Goal: Task Accomplishment & Management: Manage account settings

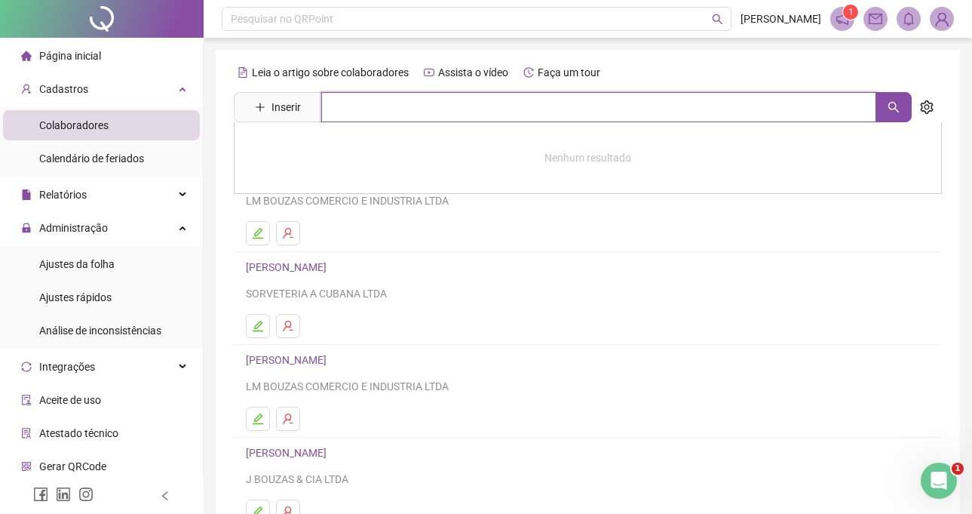
click at [402, 119] on input "text" at bounding box center [598, 107] width 555 height 30
click at [397, 106] on input "text" at bounding box center [598, 107] width 555 height 30
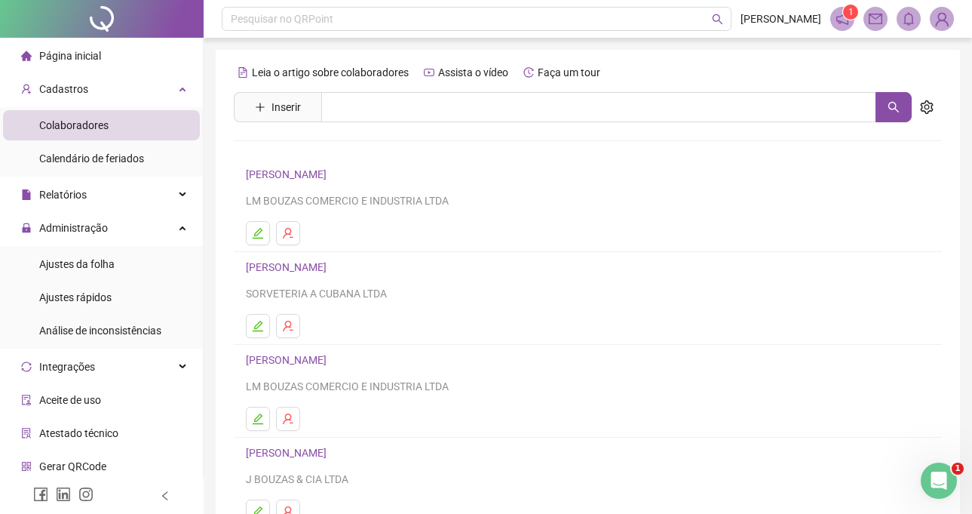
click at [118, 281] on ul "Ajustes da folha Ajustes rápidos Análise de inconsistências" at bounding box center [101, 297] width 203 height 103
click at [120, 272] on li "Ajustes da folha" at bounding box center [101, 264] width 197 height 30
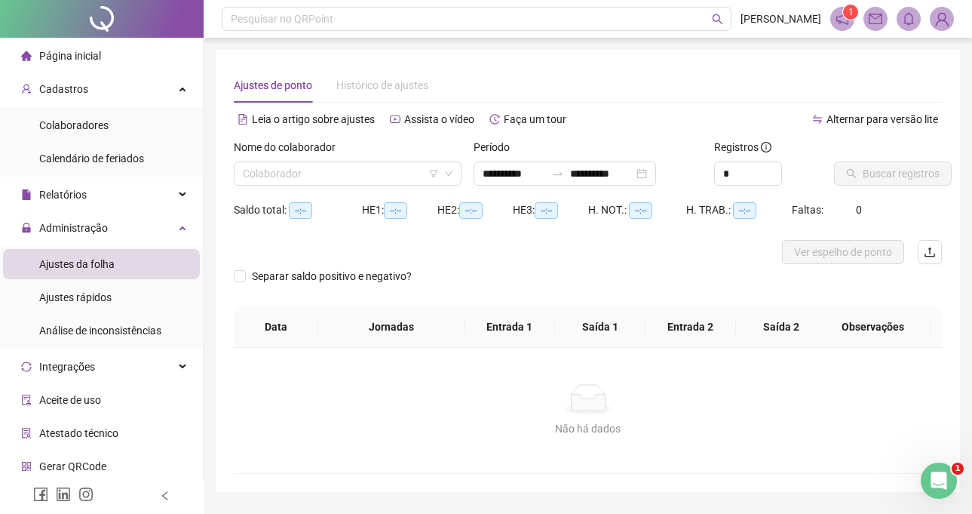
type input "**********"
click at [368, 175] on input "search" at bounding box center [341, 173] width 196 height 23
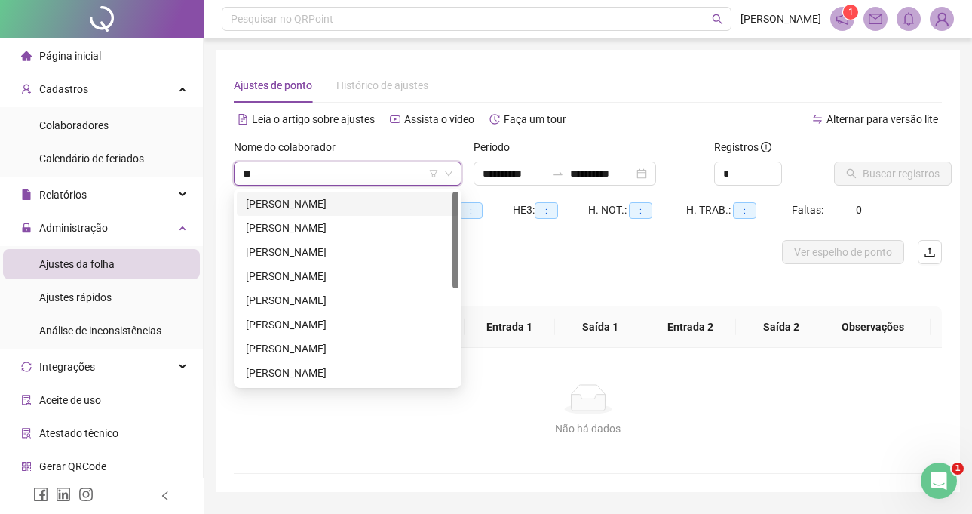
type input "***"
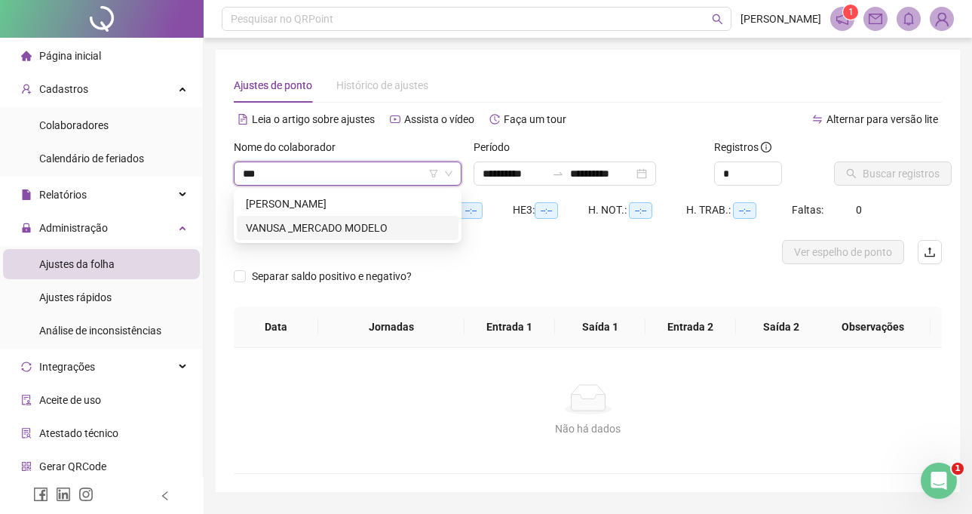
click at [367, 227] on div "VANUSA _MERCADO MODELO" at bounding box center [348, 227] width 204 height 17
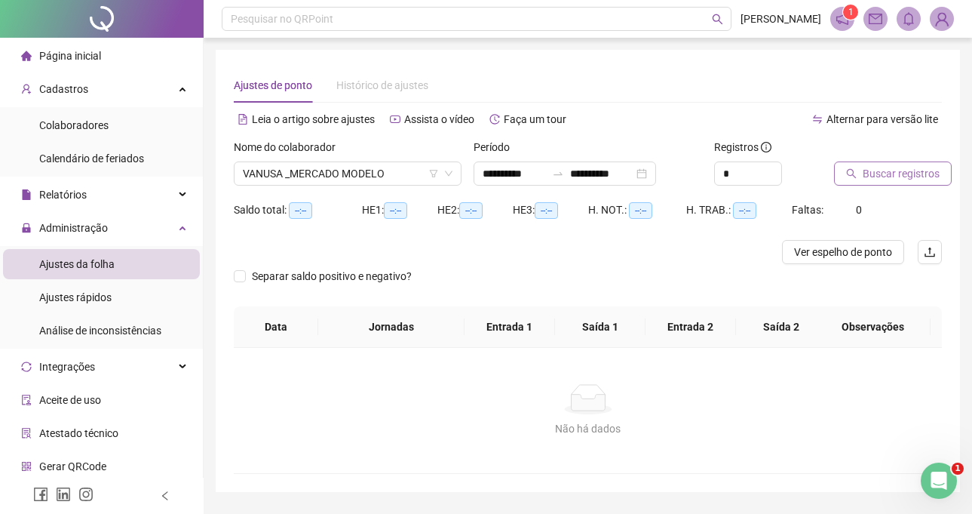
click at [885, 170] on span "Buscar registros" at bounding box center [901, 173] width 77 height 17
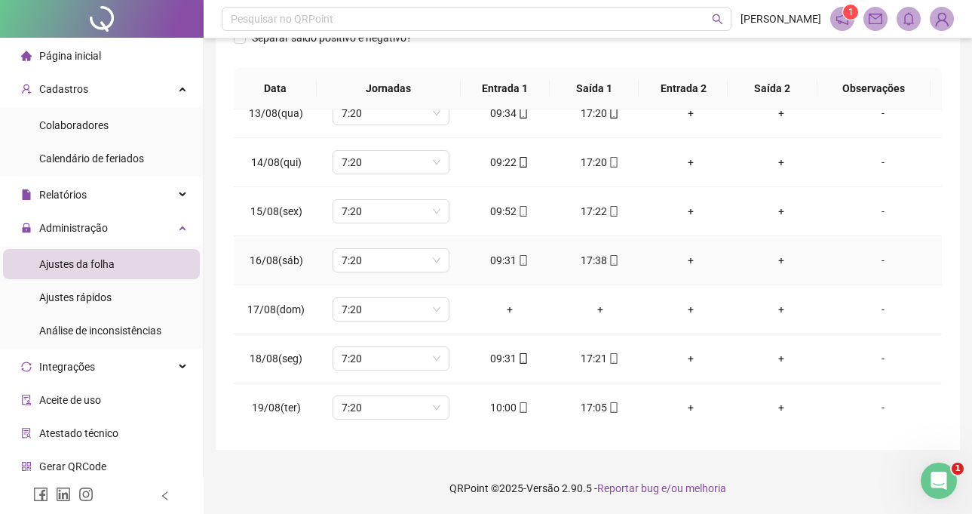
scroll to position [609, 0]
click at [418, 317] on span "7:20" at bounding box center [391, 308] width 99 height 23
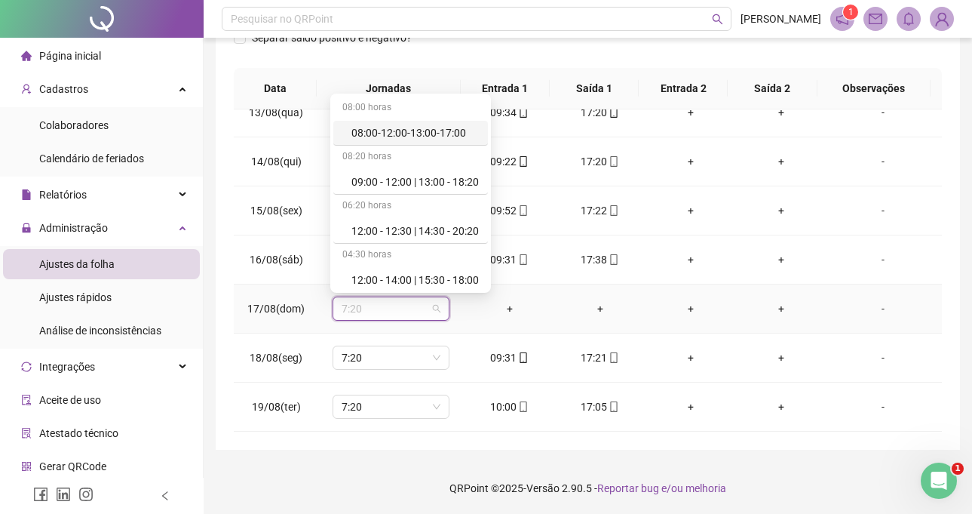
type input "*"
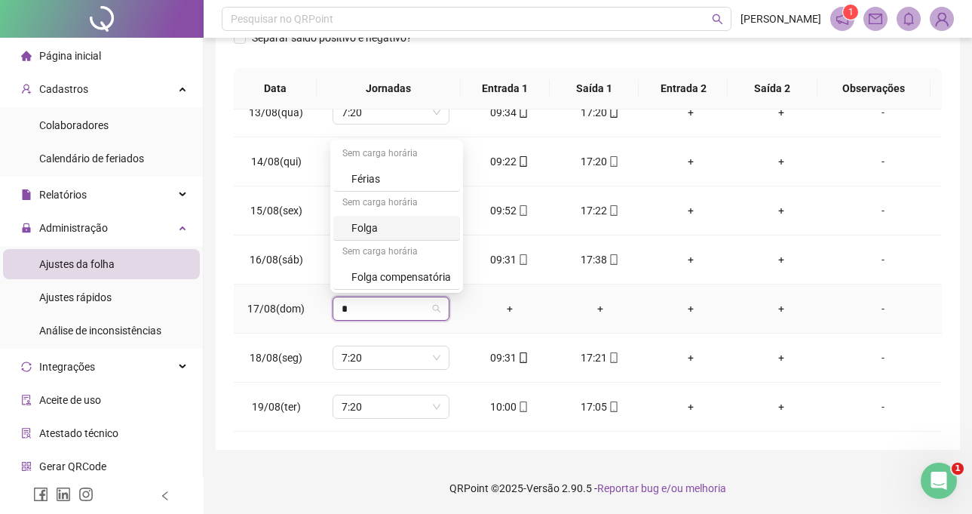
click at [388, 227] on div "Folga" at bounding box center [401, 227] width 100 height 17
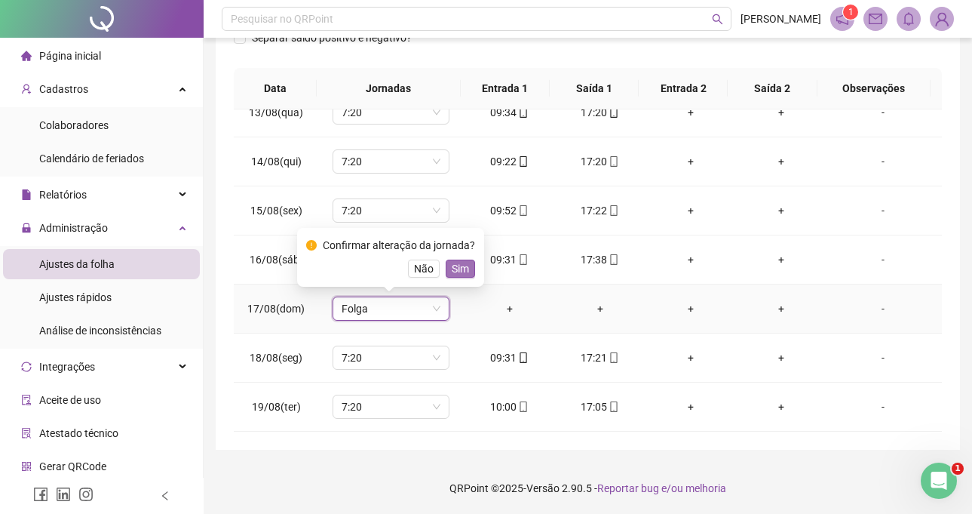
click at [453, 268] on span "Sim" at bounding box center [460, 268] width 17 height 17
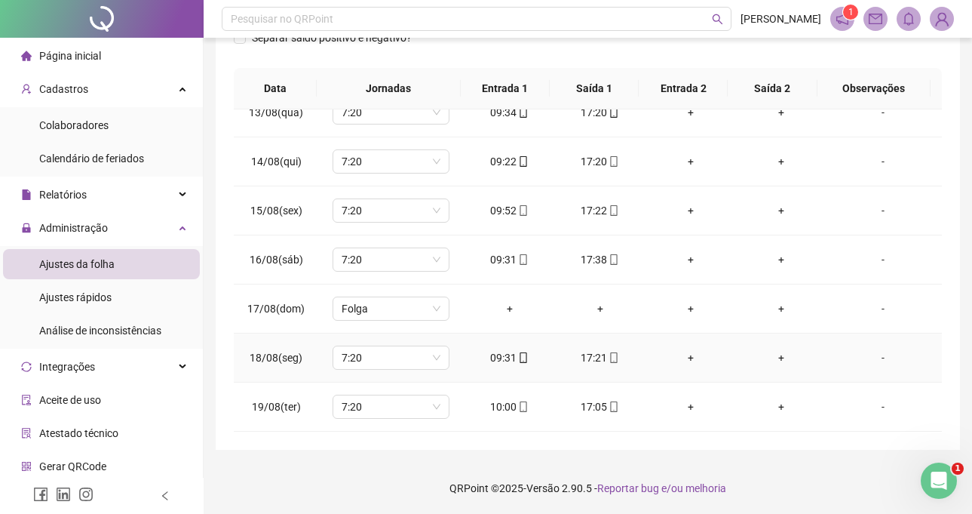
click at [494, 361] on div "09:31" at bounding box center [510, 357] width 66 height 17
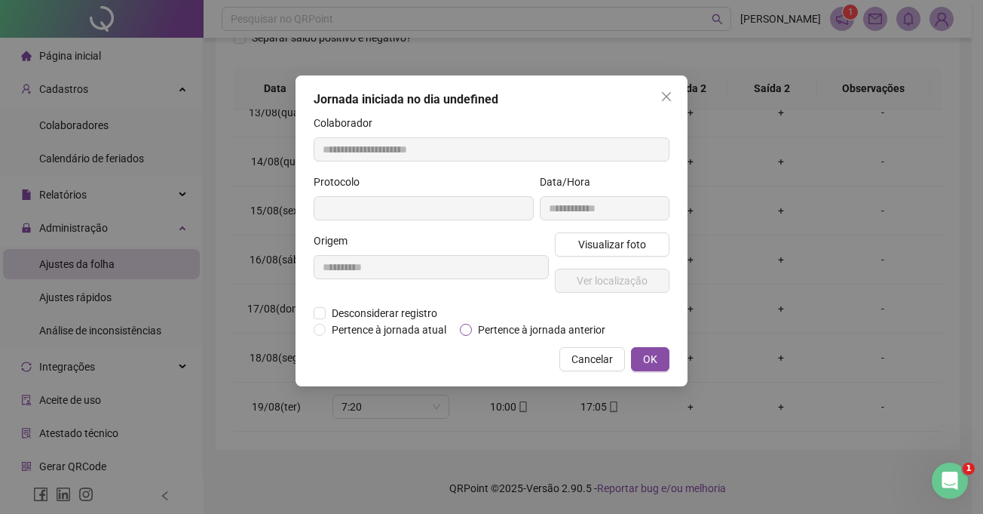
type input "**********"
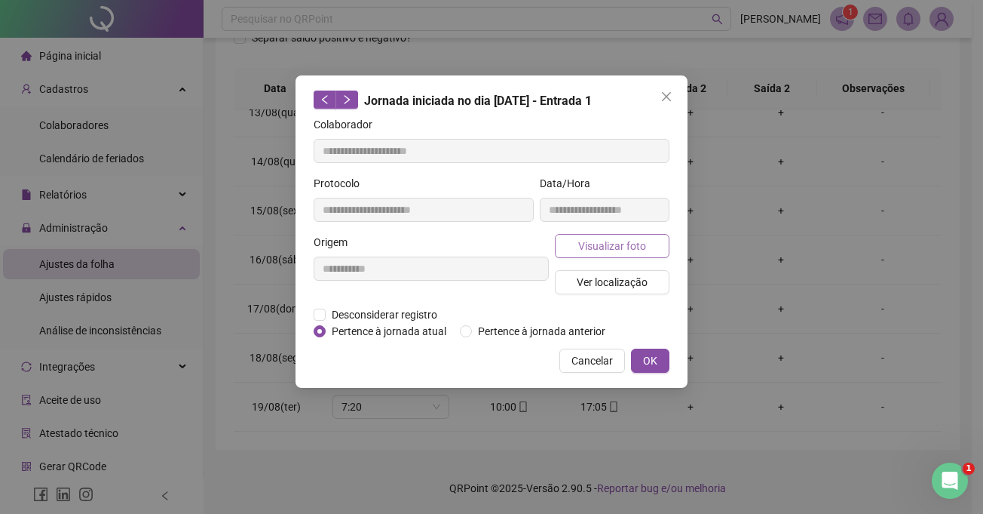
click at [615, 244] on span "Visualizar foto" at bounding box center [612, 246] width 68 height 17
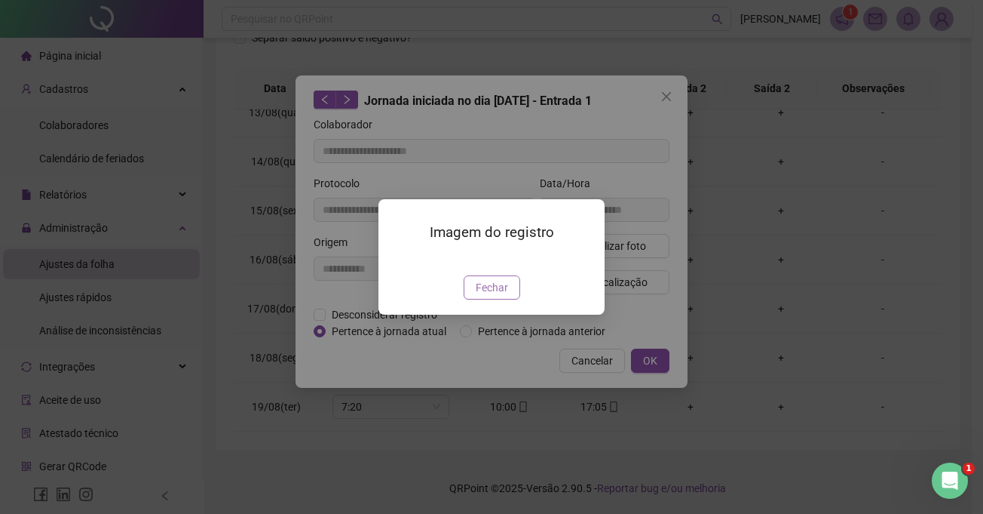
click at [496, 296] on span "Fechar" at bounding box center [492, 287] width 32 height 17
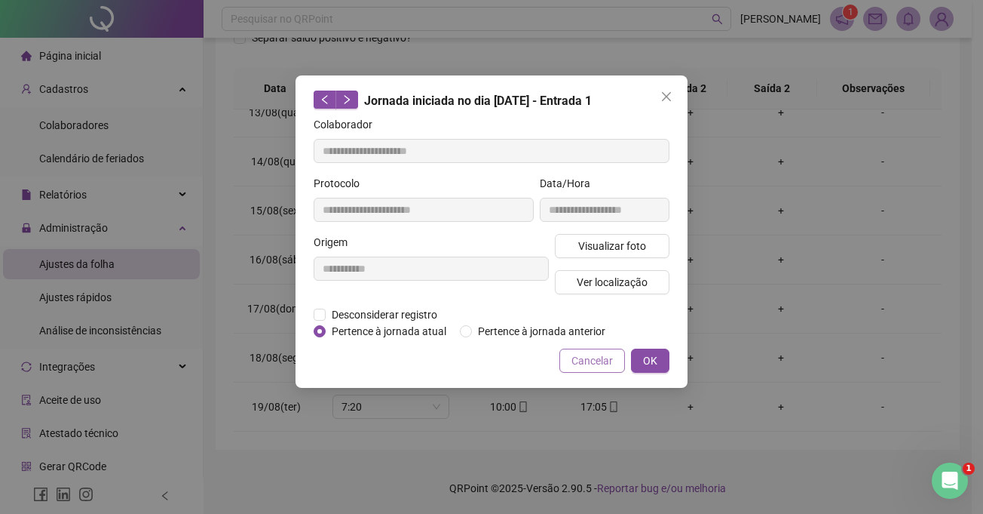
click at [589, 362] on span "Cancelar" at bounding box center [592, 360] width 41 height 17
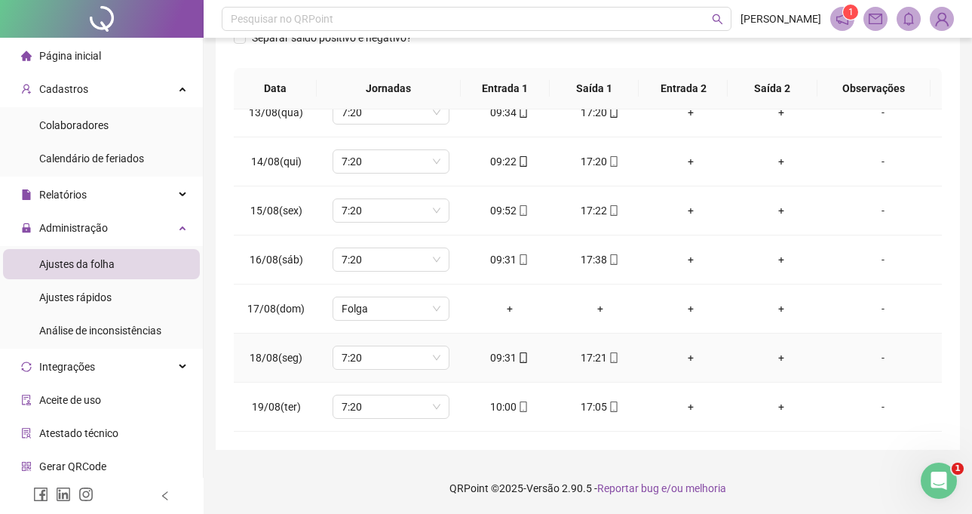
click at [596, 361] on div "17:21" at bounding box center [600, 357] width 66 height 17
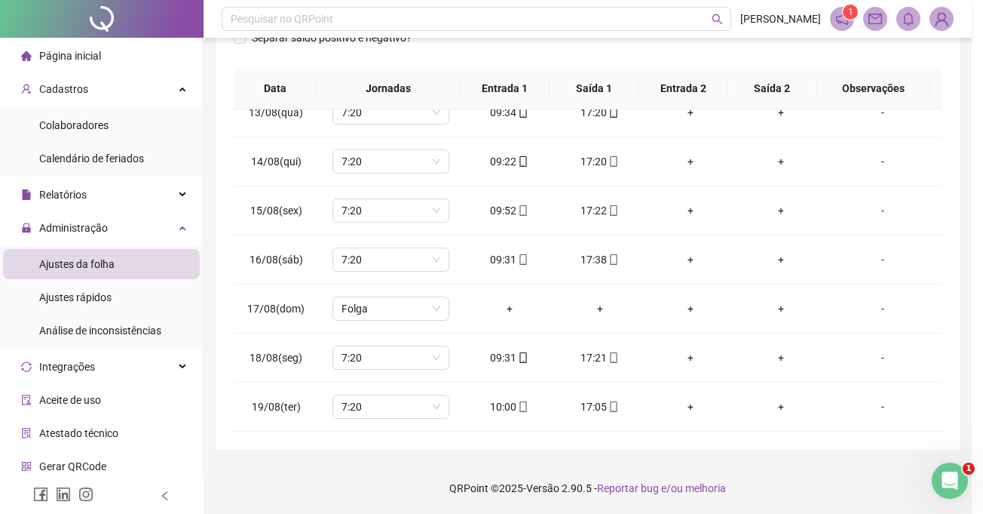
type input "**********"
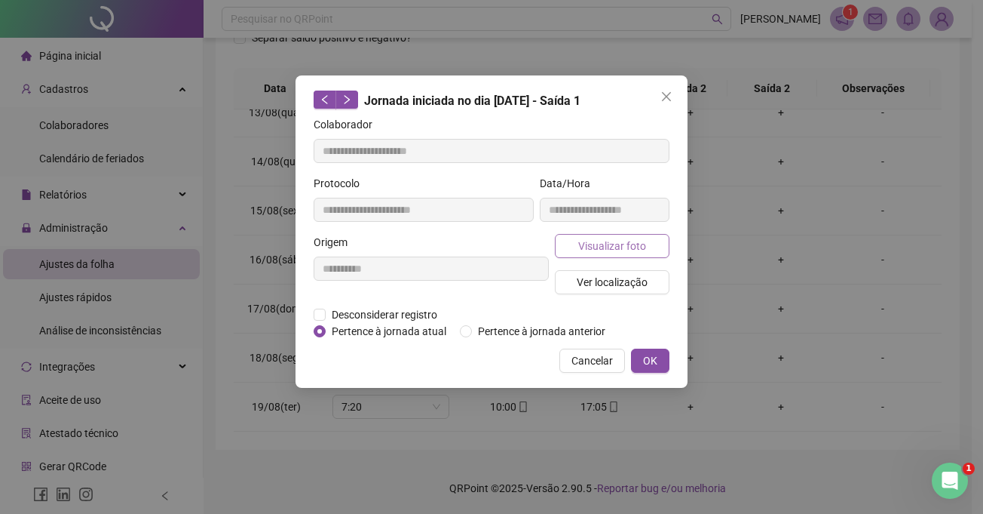
click at [624, 238] on span "Visualizar foto" at bounding box center [612, 246] width 68 height 17
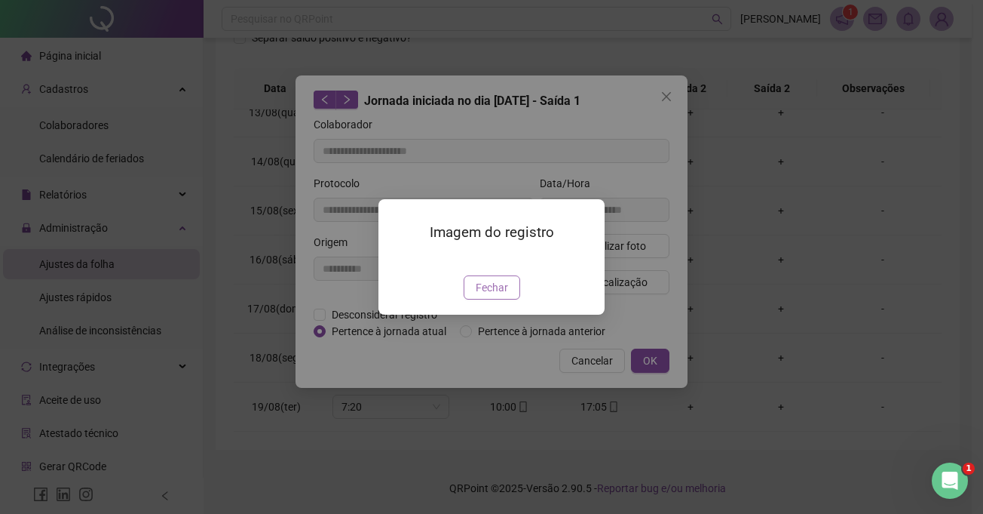
click at [505, 296] on span "Fechar" at bounding box center [492, 287] width 32 height 17
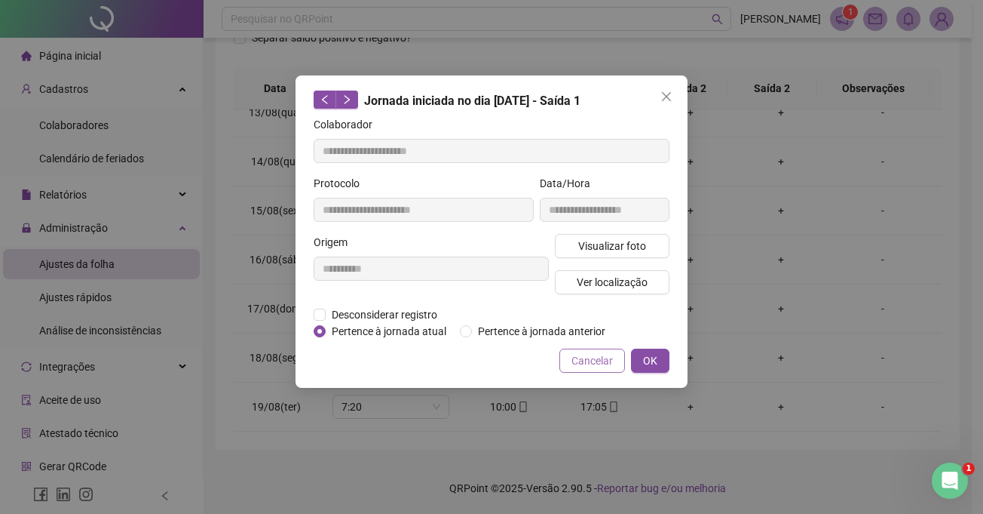
click at [588, 354] on span "Cancelar" at bounding box center [592, 360] width 41 height 17
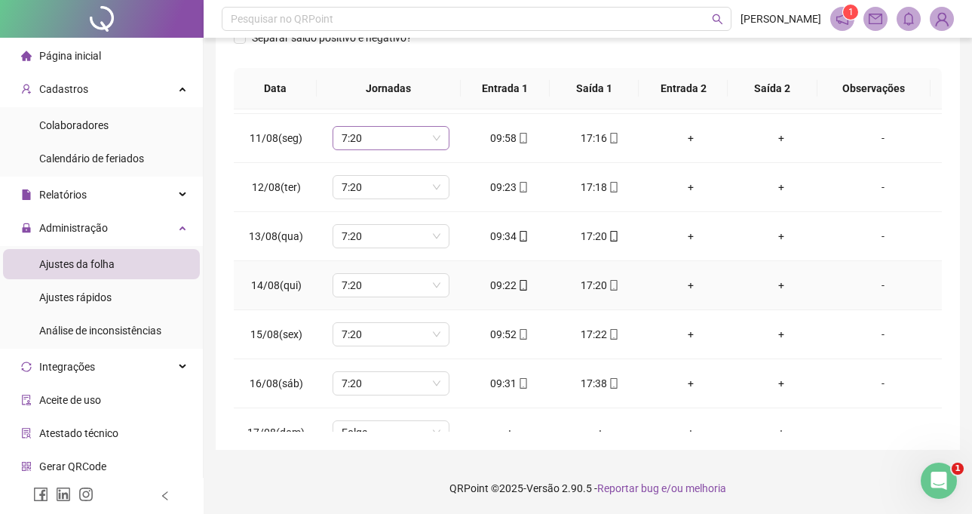
scroll to position [308, 0]
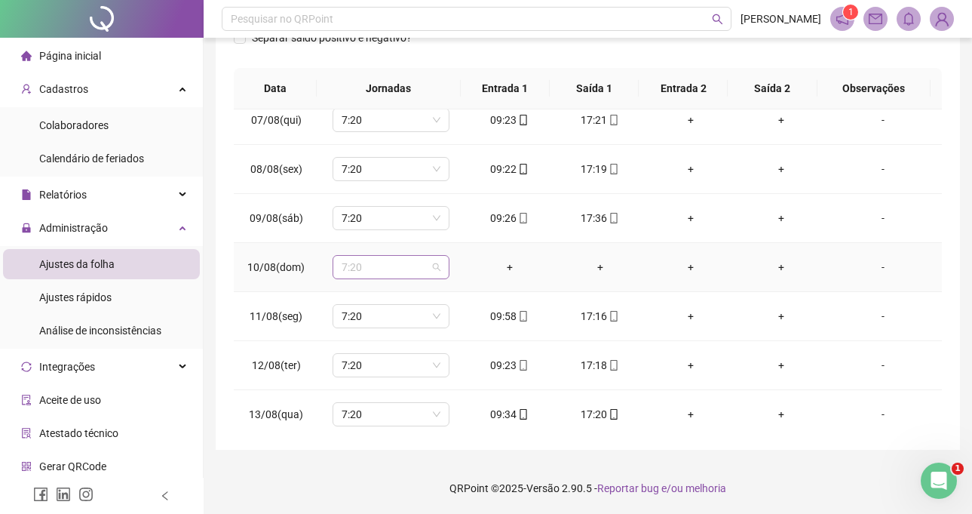
click at [388, 269] on span "7:20" at bounding box center [391, 267] width 99 height 23
type input "*"
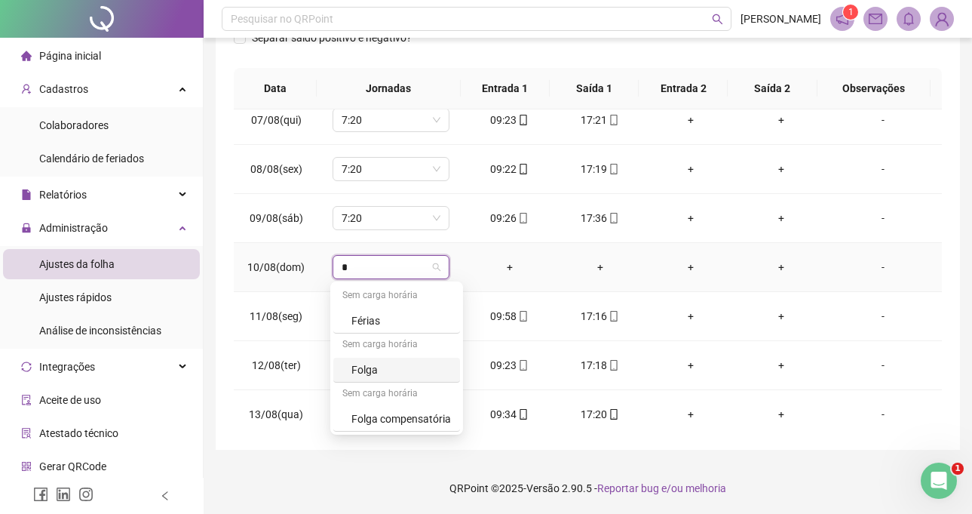
drag, startPoint x: 385, startPoint y: 373, endPoint x: 446, endPoint y: 339, distance: 69.5
click at [385, 373] on div "Folga" at bounding box center [401, 369] width 100 height 17
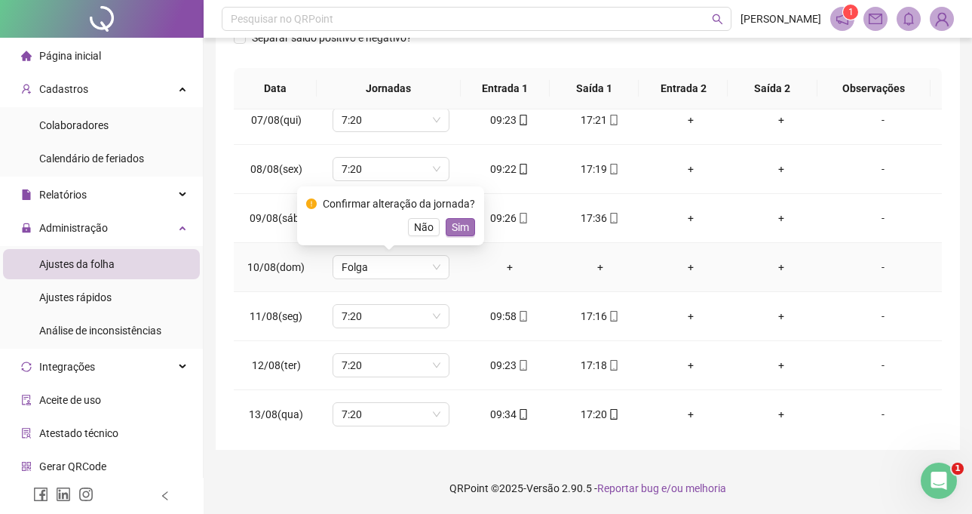
click at [457, 229] on span "Sim" at bounding box center [460, 227] width 17 height 17
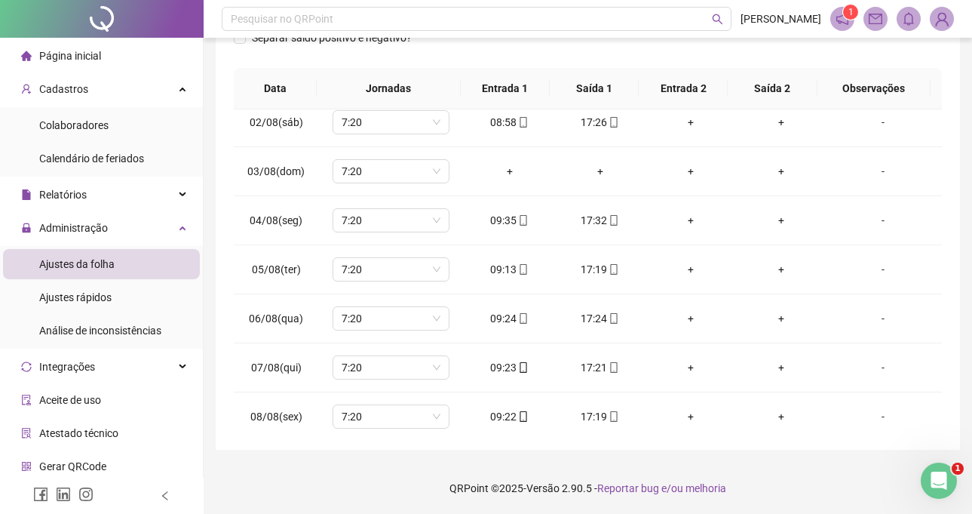
scroll to position [0, 0]
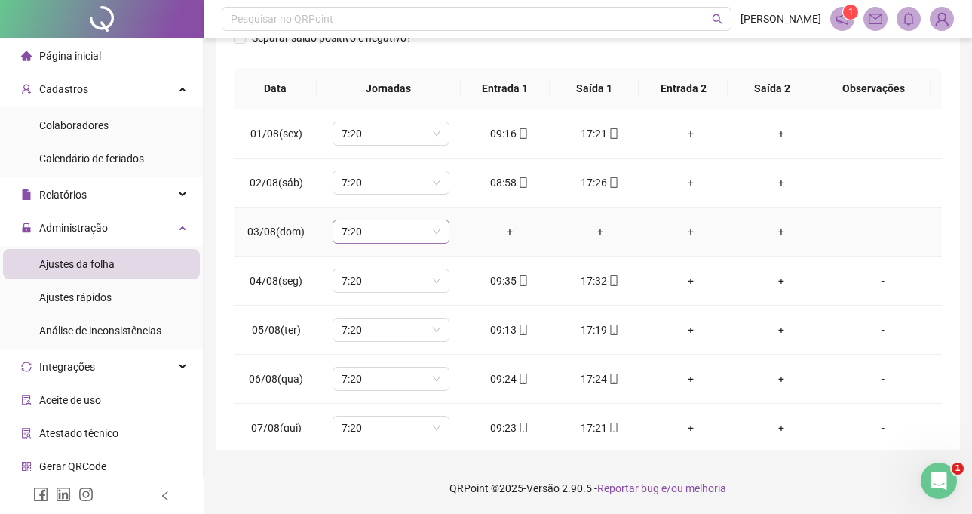
click at [388, 230] on span "7:20" at bounding box center [391, 231] width 99 height 23
type input "*"
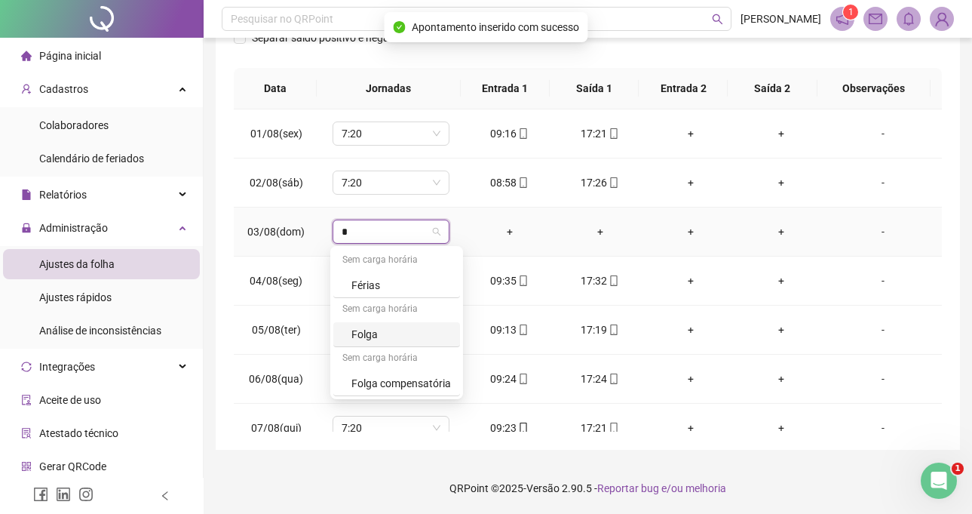
click at [416, 345] on div "Folga" at bounding box center [396, 334] width 127 height 25
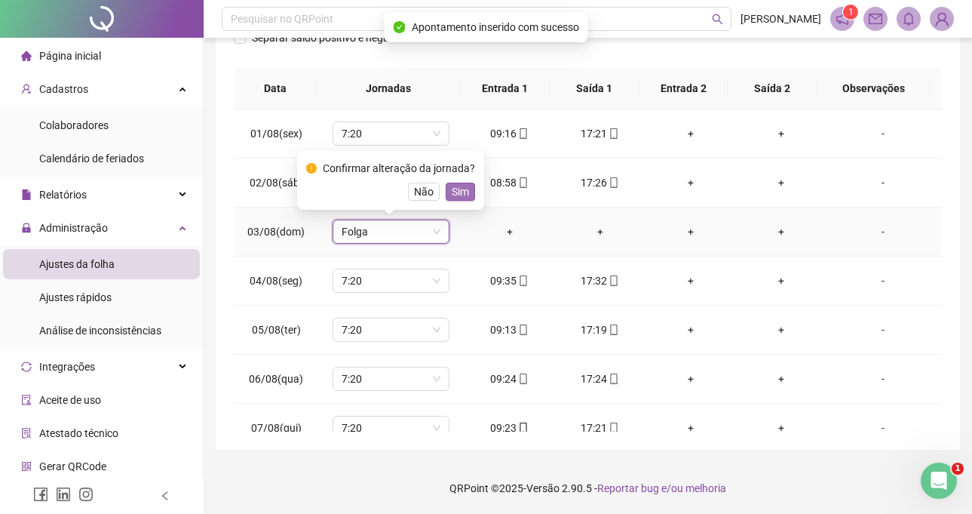
click at [455, 198] on span "Sim" at bounding box center [460, 191] width 17 height 17
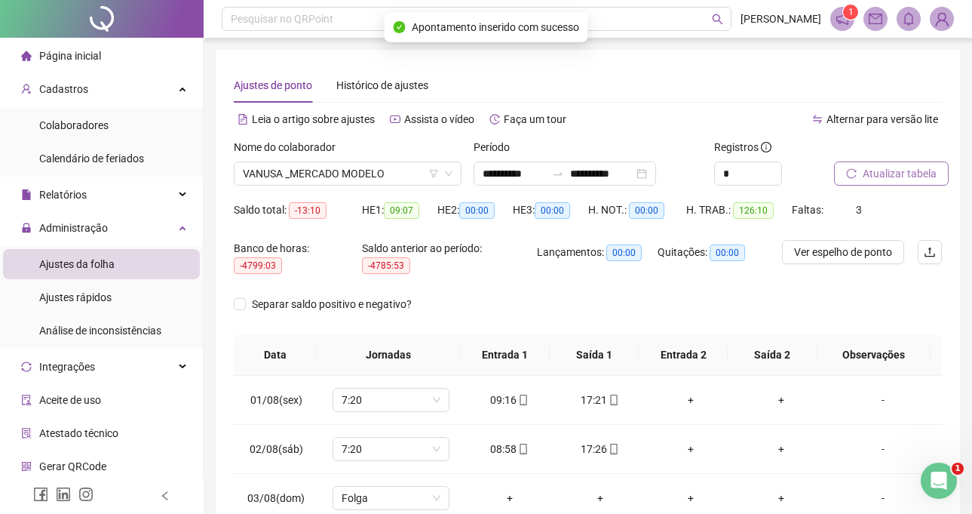
click at [873, 172] on span "Atualizar tabela" at bounding box center [900, 173] width 74 height 17
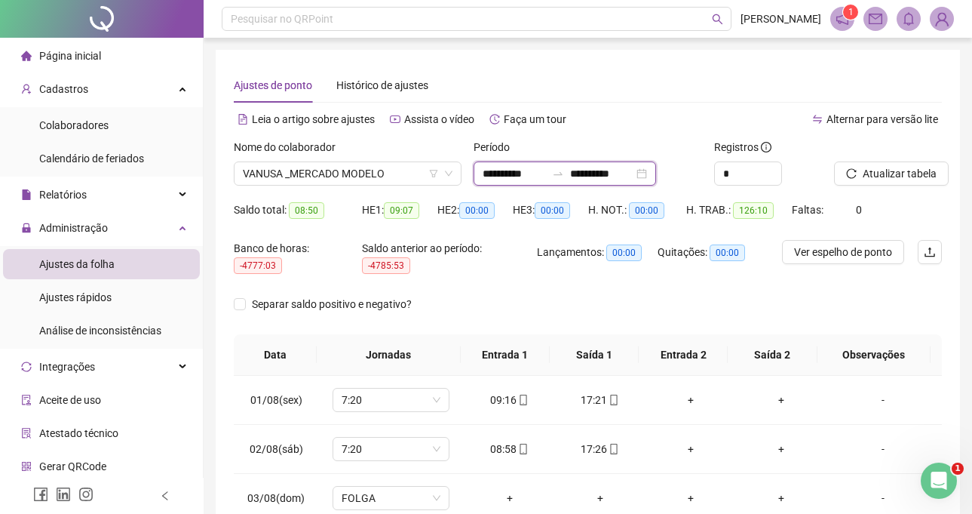
click at [539, 173] on input "**********" at bounding box center [514, 173] width 63 height 17
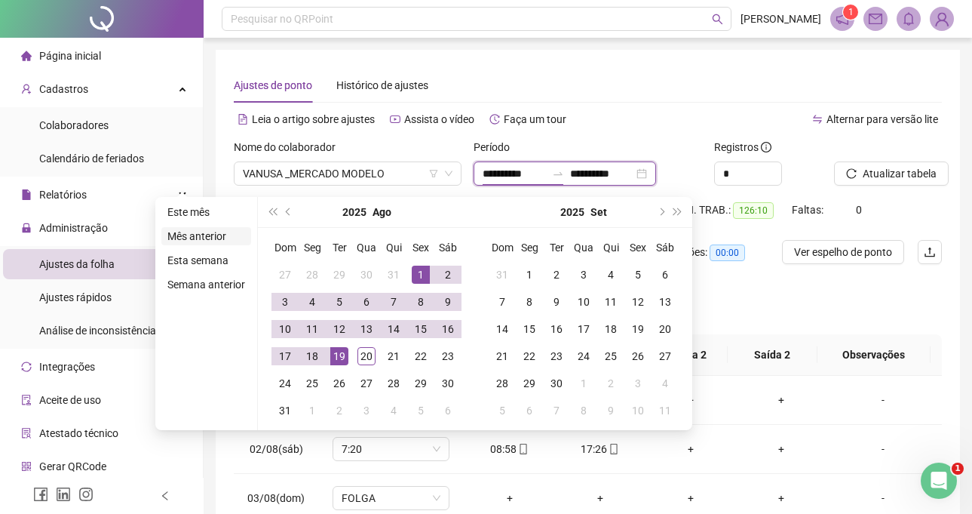
type input "**********"
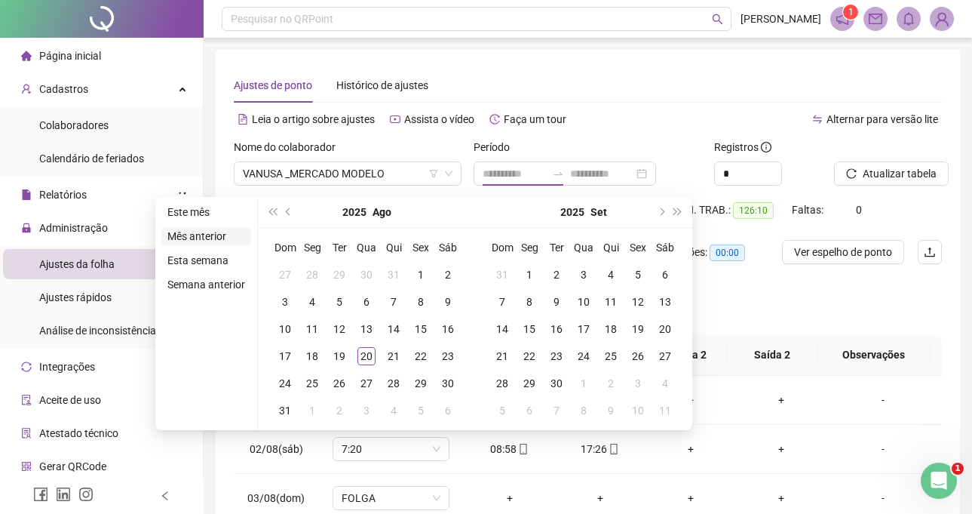
click at [192, 228] on li "Mês anterior" at bounding box center [206, 236] width 90 height 18
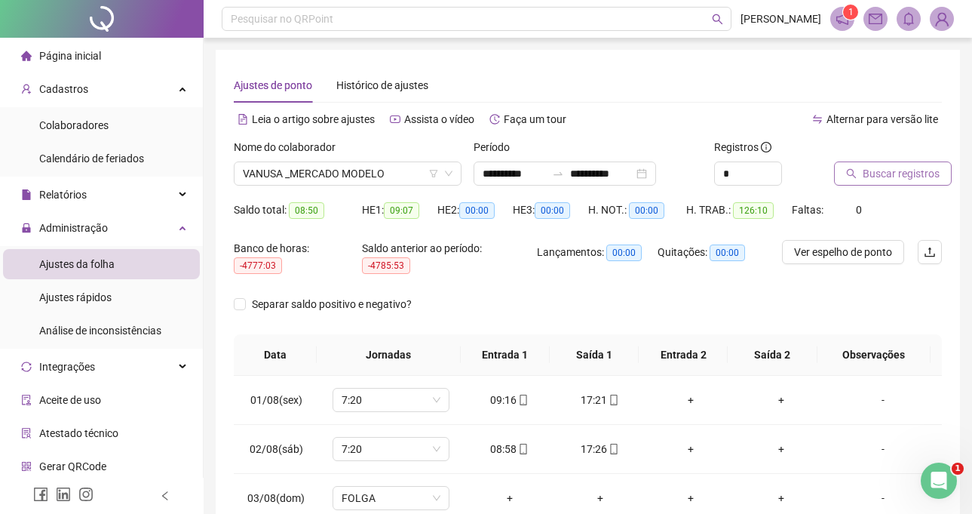
click at [888, 175] on span "Buscar registros" at bounding box center [901, 173] width 77 height 17
click at [441, 179] on span "VANUSA _MERCADO MODELO" at bounding box center [348, 173] width 210 height 23
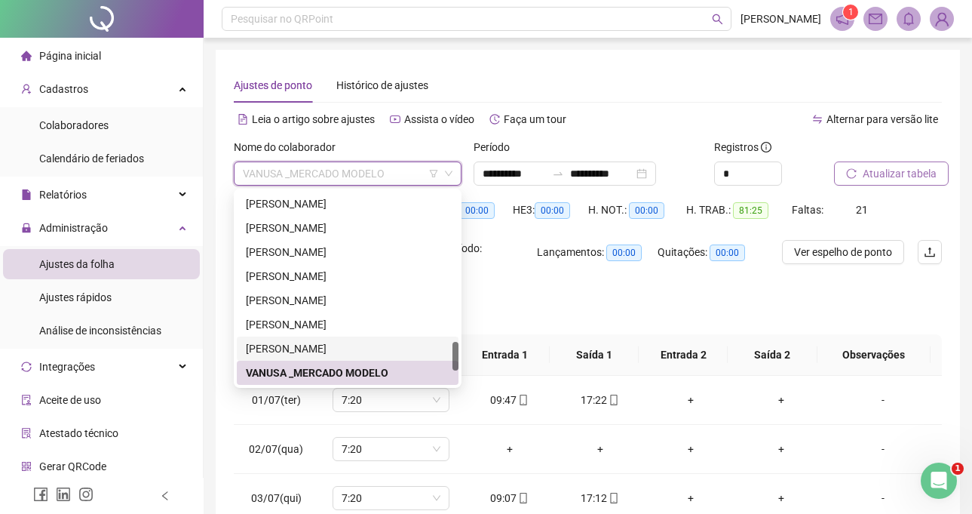
scroll to position [1065, 0]
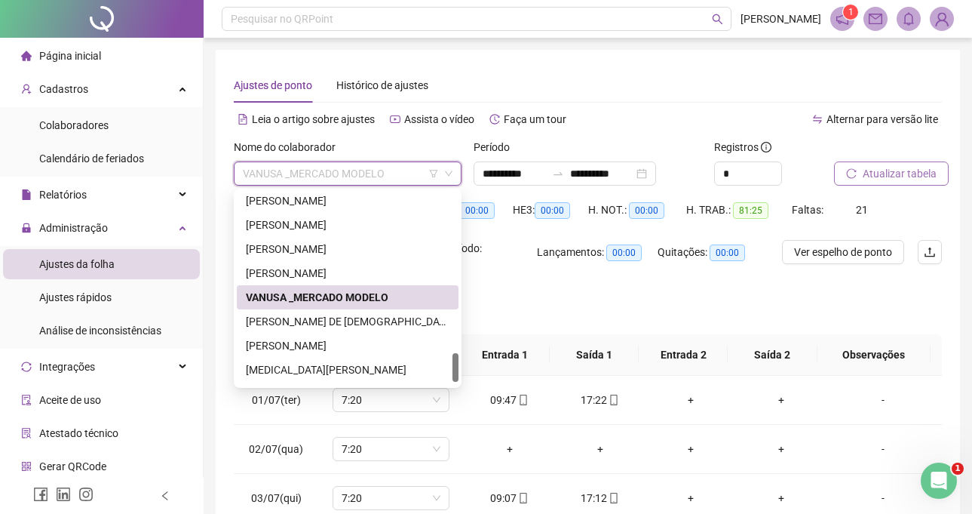
click at [527, 279] on div "Saldo anterior ao período: -4639:58" at bounding box center [449, 266] width 175 height 52
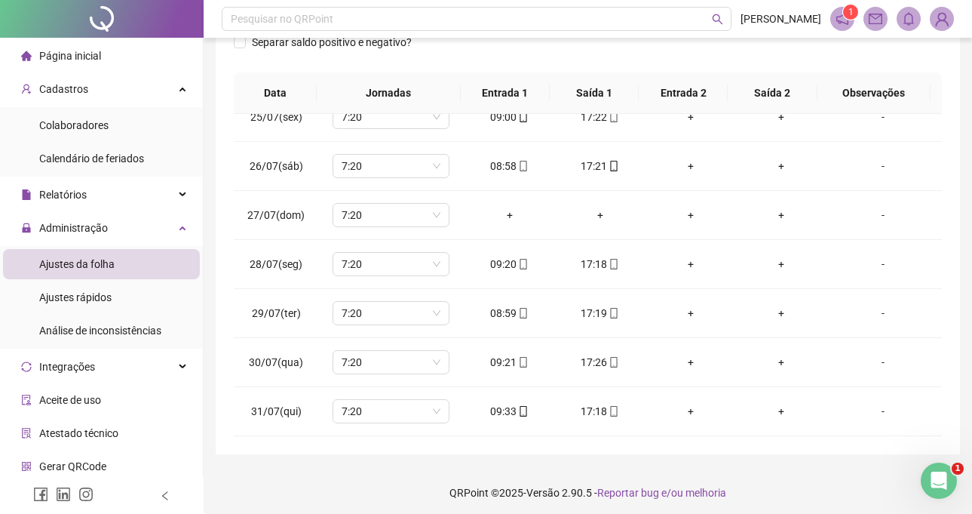
scroll to position [266, 0]
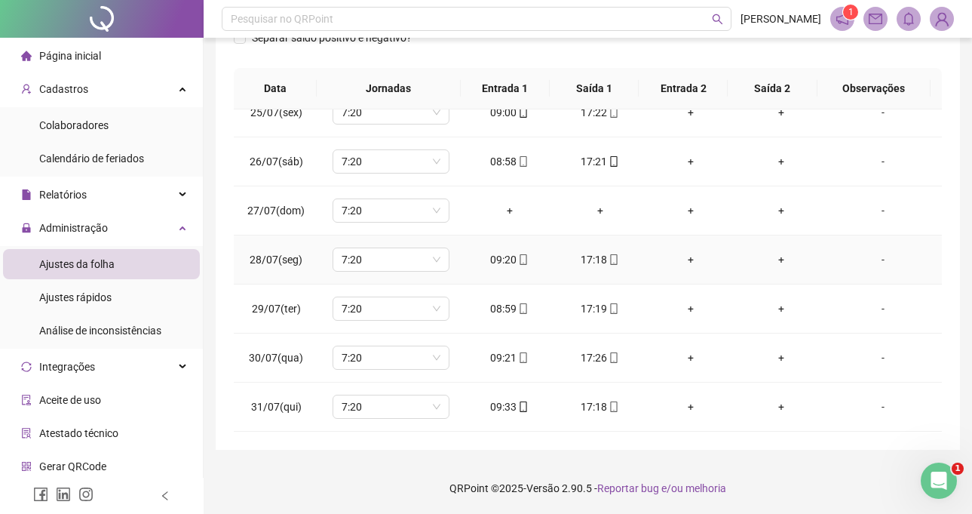
click at [496, 259] on div "09:20" at bounding box center [510, 259] width 66 height 17
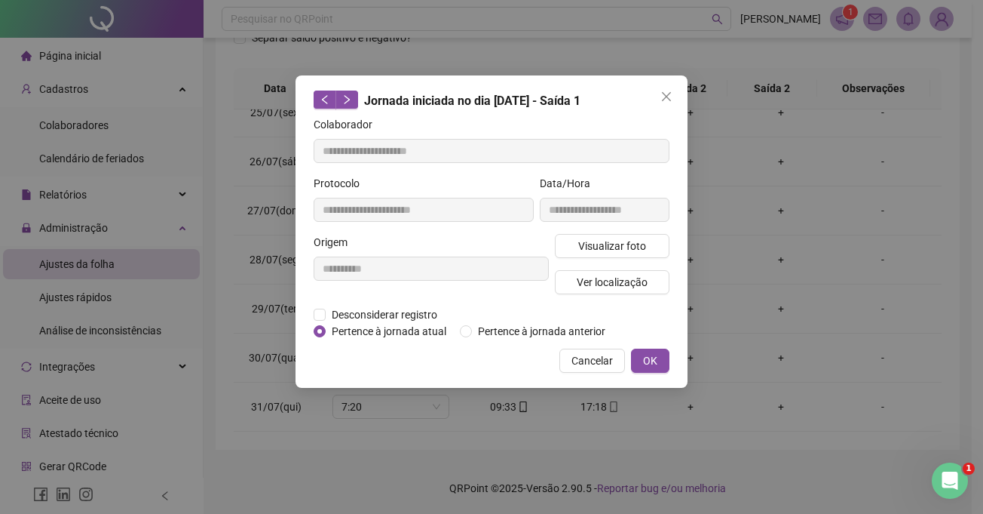
type input "**********"
click at [643, 238] on span "Visualizar foto" at bounding box center [612, 246] width 68 height 17
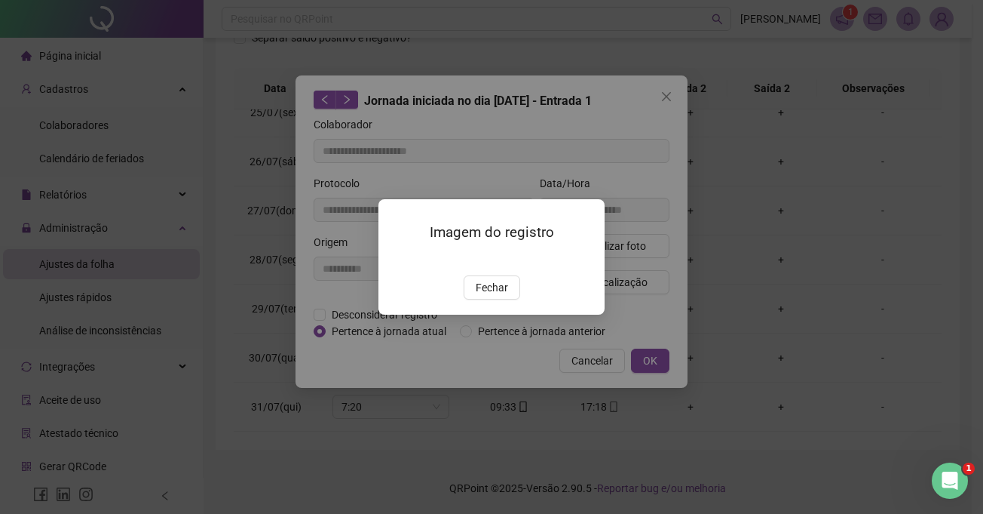
click at [482, 296] on span "Fechar" at bounding box center [492, 287] width 32 height 17
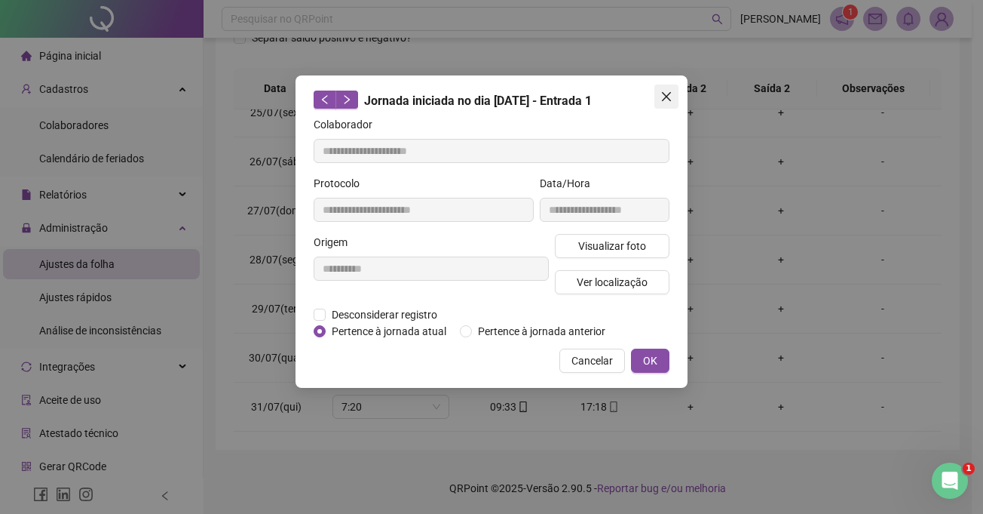
click at [663, 97] on span "Close" at bounding box center [667, 97] width 24 height 12
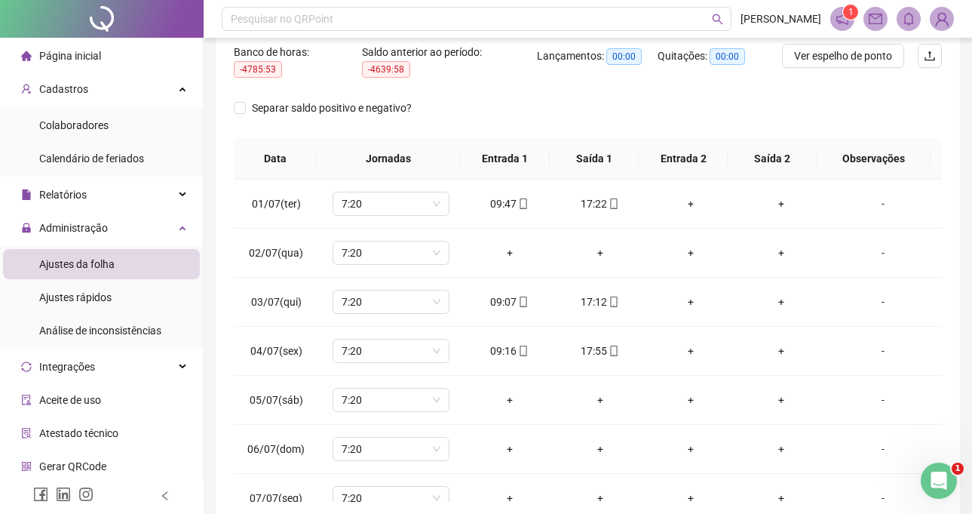
scroll to position [0, 0]
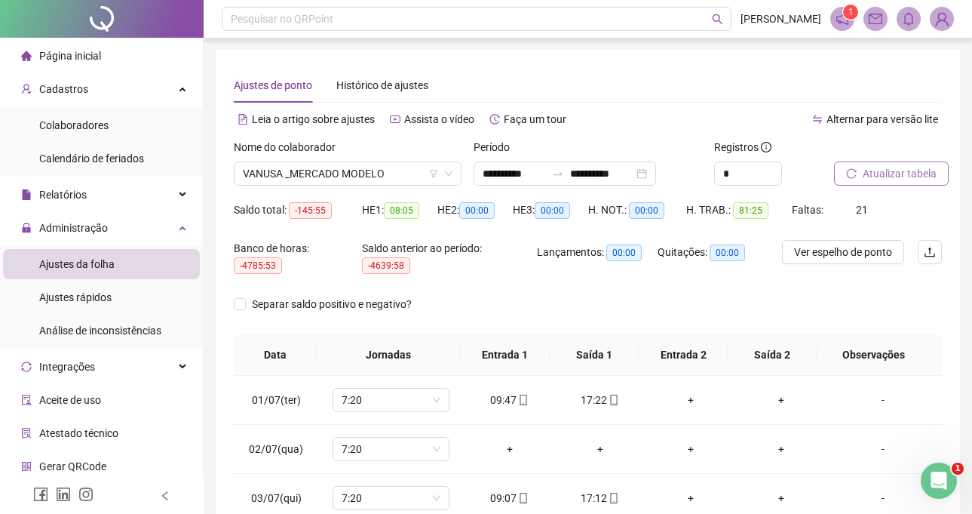
click at [591, 186] on div "**********" at bounding box center [588, 168] width 240 height 59
click at [570, 177] on div at bounding box center [558, 173] width 24 height 12
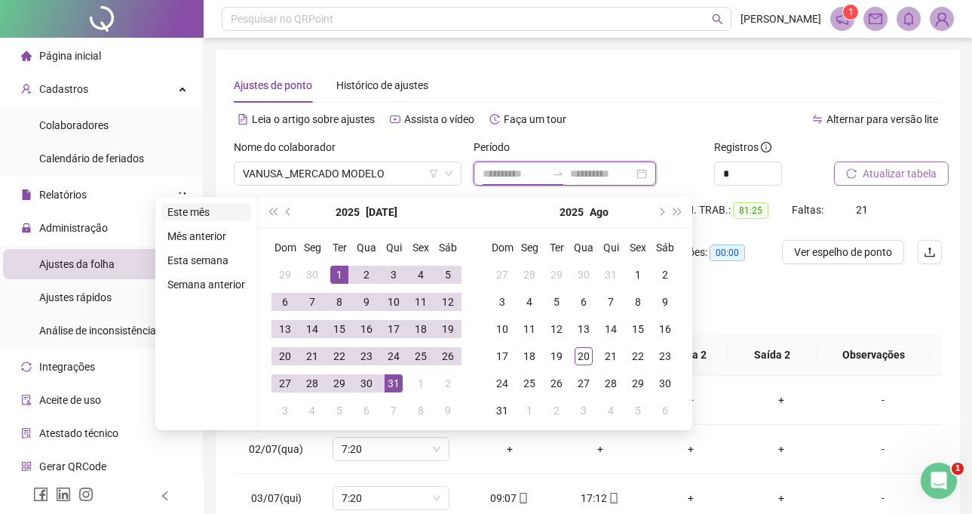
type input "**********"
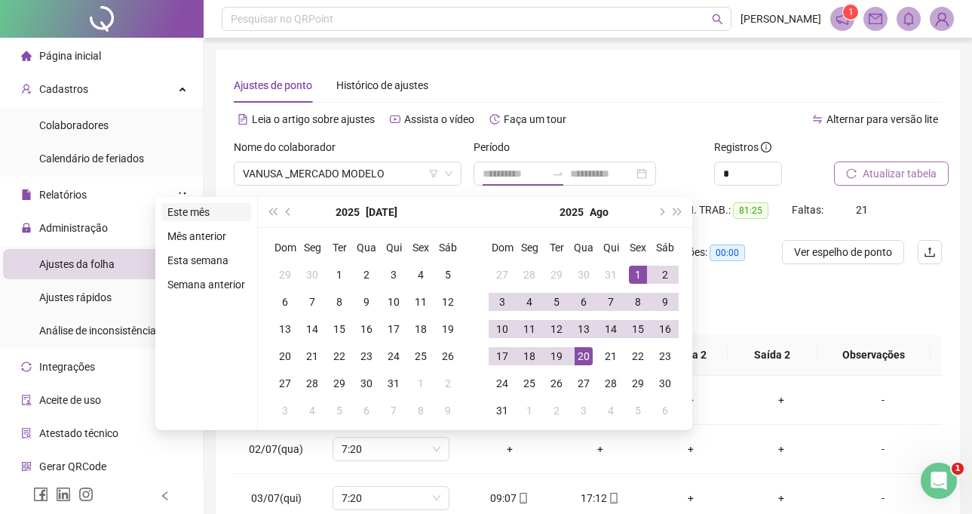
click at [200, 212] on li "Este mês" at bounding box center [206, 212] width 90 height 18
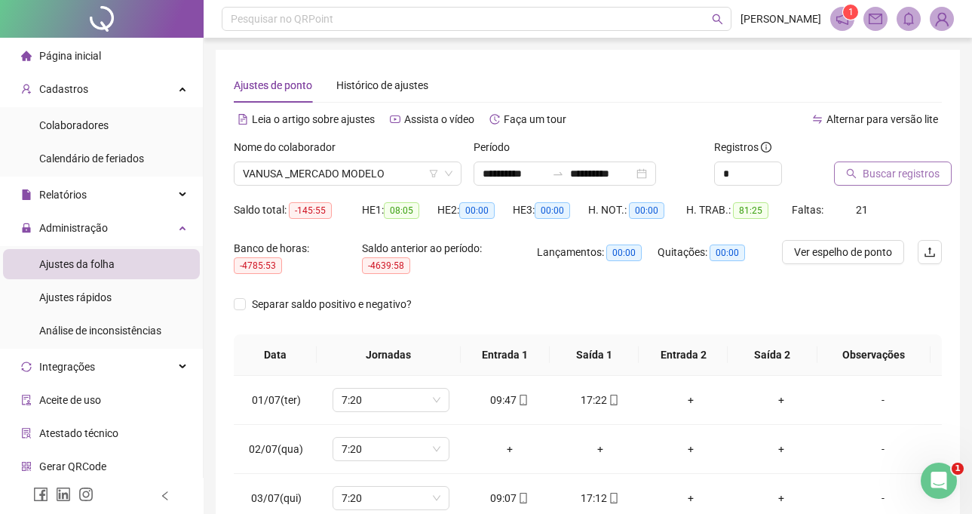
click at [882, 170] on span "Buscar registros" at bounding box center [901, 173] width 77 height 17
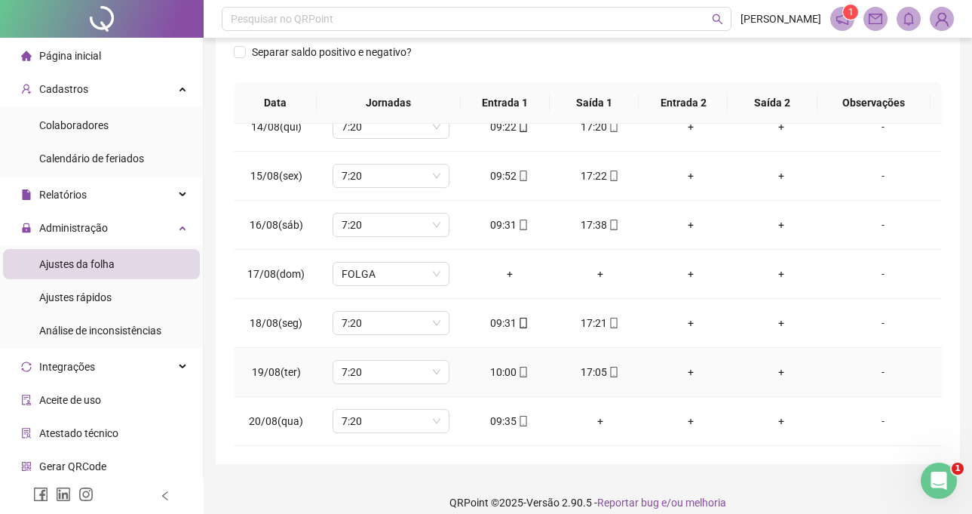
scroll to position [266, 0]
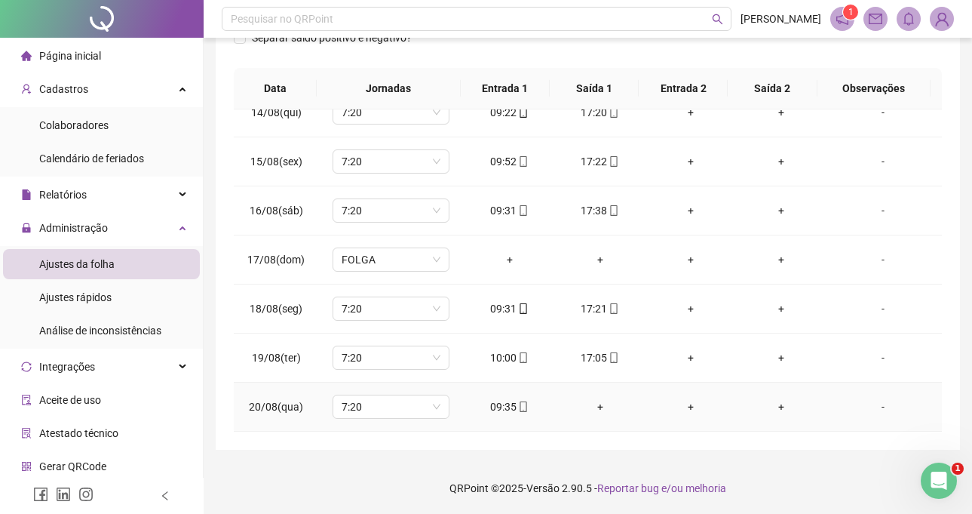
click at [508, 408] on div "09:35" at bounding box center [510, 406] width 66 height 17
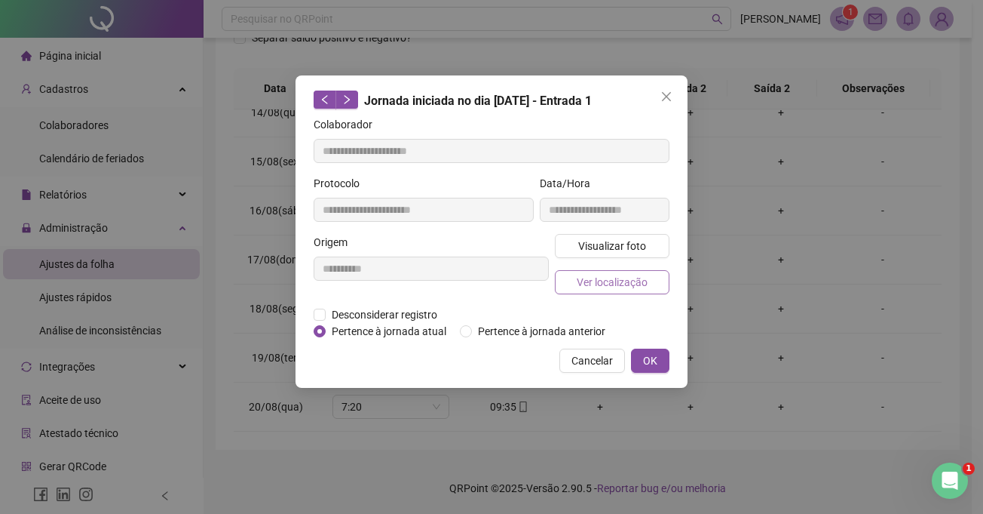
type input "**********"
click at [602, 353] on span "Cancelar" at bounding box center [592, 360] width 41 height 17
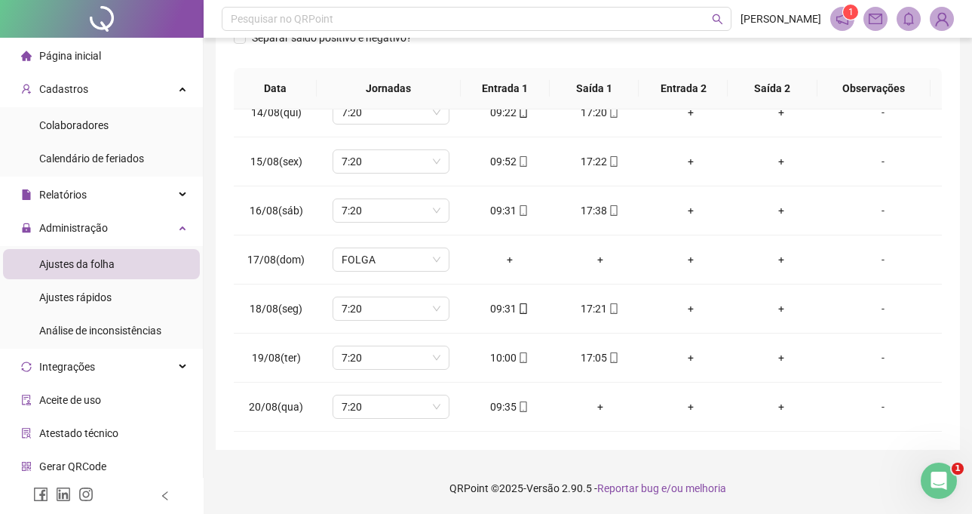
scroll to position [0, 0]
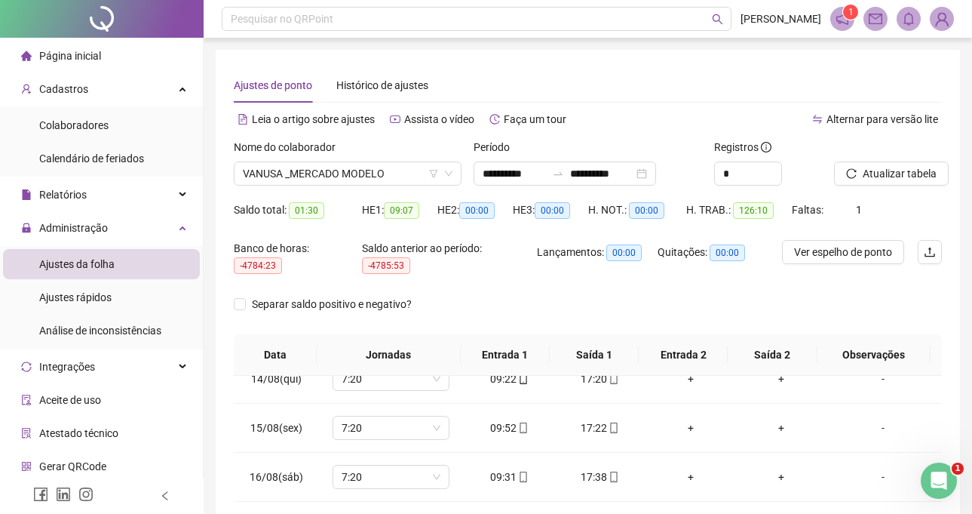
click at [649, 88] on div "Ajustes de ponto Histórico de ajustes" at bounding box center [588, 85] width 708 height 35
click at [660, 97] on div "Ajustes de ponto Histórico de ajustes" at bounding box center [588, 85] width 708 height 35
